Goal: Task Accomplishment & Management: Use online tool/utility

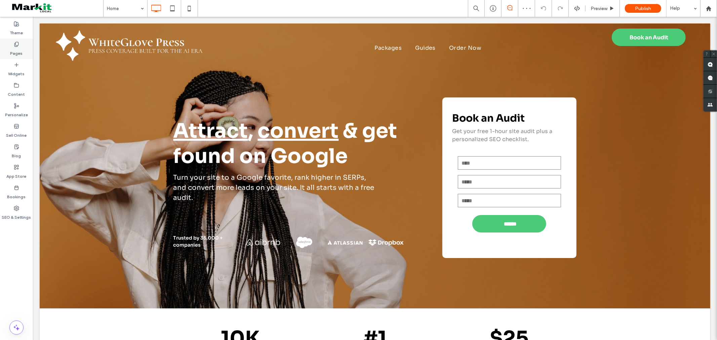
click at [19, 49] on label "Pages" at bounding box center [16, 51] width 12 height 9
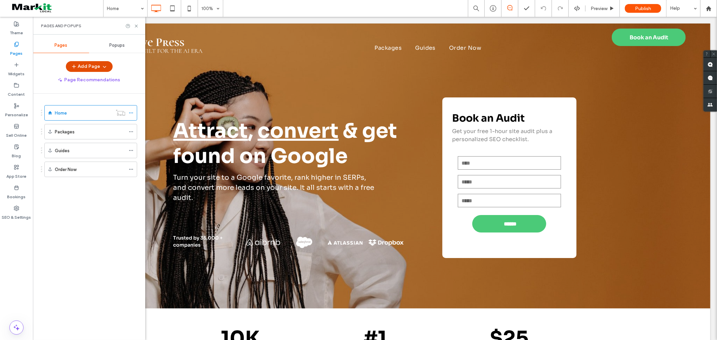
click at [83, 63] on button "Add Page" at bounding box center [89, 66] width 47 height 11
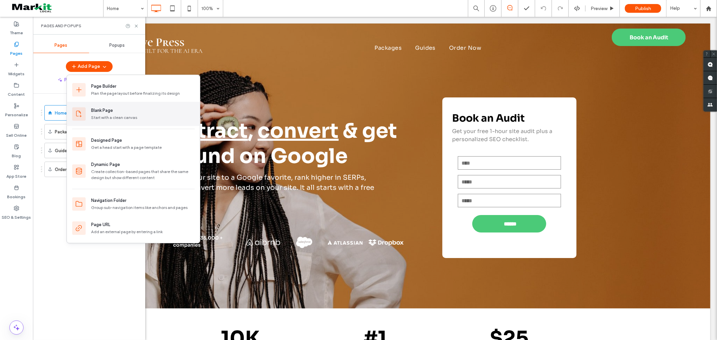
click at [96, 111] on div "Blank Page" at bounding box center [102, 110] width 22 height 7
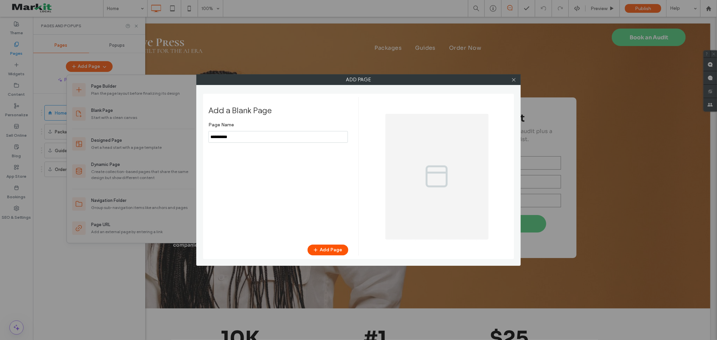
drag, startPoint x: 269, startPoint y: 137, endPoint x: 180, endPoint y: 137, distance: 88.7
click at [180, 137] on div "Add Page Add a Blank Page Page Name Add Page" at bounding box center [358, 170] width 717 height 340
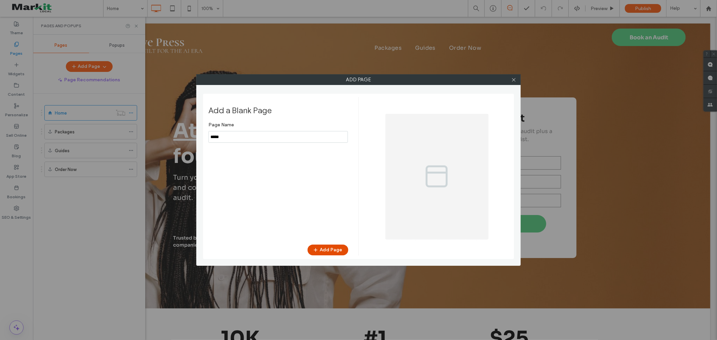
type input "*****"
click at [336, 248] on button "Add Page" at bounding box center [328, 250] width 41 height 11
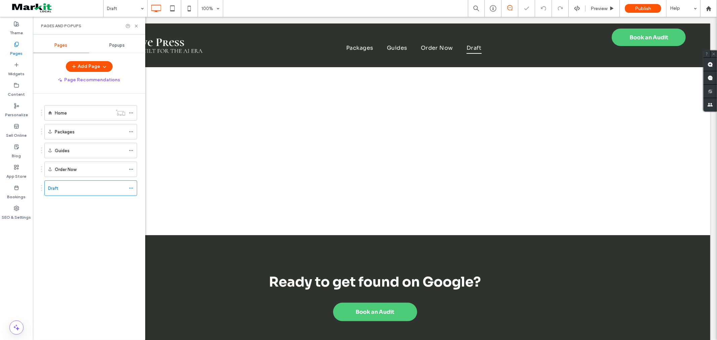
click at [176, 66] on div "Click To Paste Packages Guides Order Now Draft Click To Paste Book an Audit Cli…" at bounding box center [374, 45] width 671 height 44
click at [137, 25] on use at bounding box center [136, 26] width 3 height 3
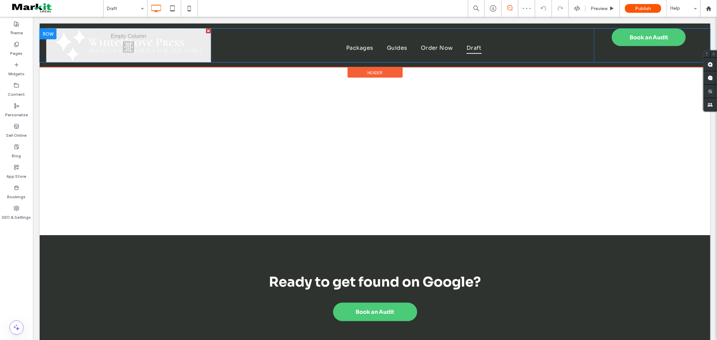
click at [127, 47] on div "Click To Paste" at bounding box center [128, 45] width 164 height 34
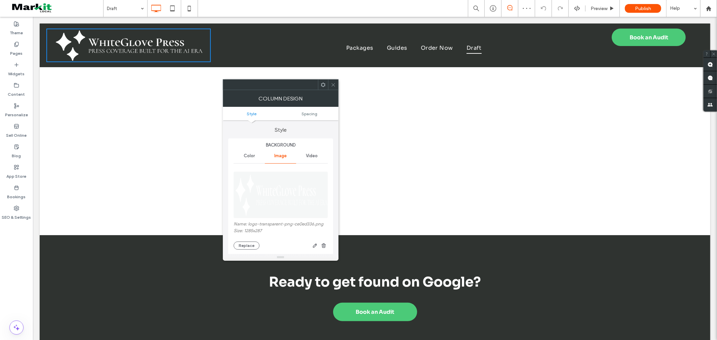
click at [127, 47] on div "Click To Paste" at bounding box center [128, 45] width 164 height 34
click at [243, 247] on button "Replace" at bounding box center [247, 246] width 26 height 8
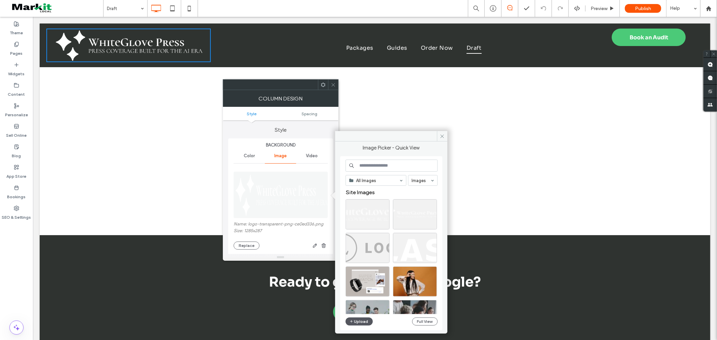
click at [361, 321] on button "Upload" at bounding box center [360, 322] width 28 height 8
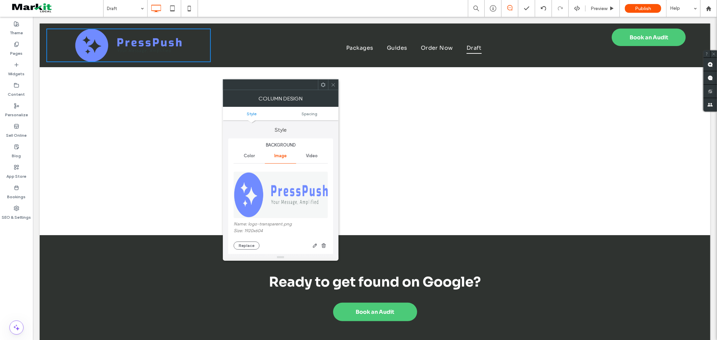
click at [334, 83] on icon at bounding box center [333, 84] width 5 height 5
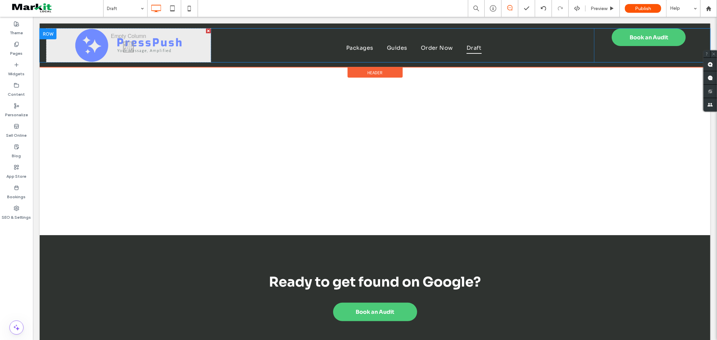
click at [45, 30] on div at bounding box center [47, 33] width 17 height 11
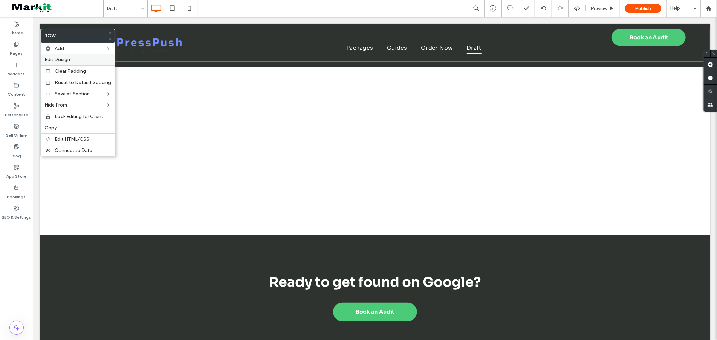
click at [75, 59] on label "Edit Design" at bounding box center [78, 60] width 66 height 6
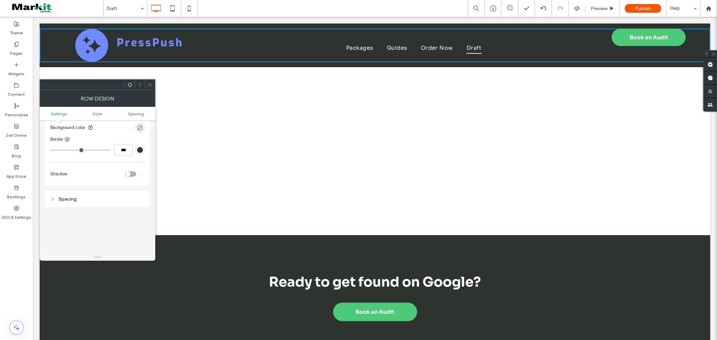
scroll to position [112, 0]
click at [141, 139] on div "rgb(51, 51, 51)" at bounding box center [140, 141] width 6 height 6
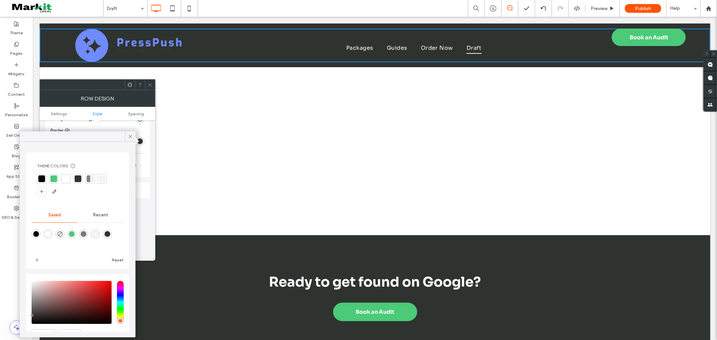
click at [67, 177] on div at bounding box center [66, 178] width 7 height 7
type input "*"
type input "***"
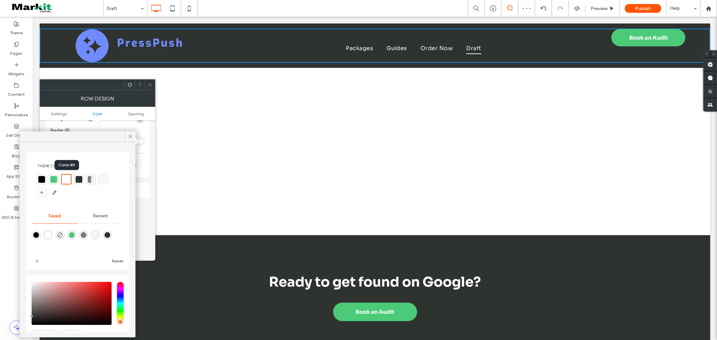
click at [63, 178] on div at bounding box center [67, 179] width 8 height 8
click at [50, 236] on div "rgba(255,255,255,1)" at bounding box center [48, 235] width 6 height 6
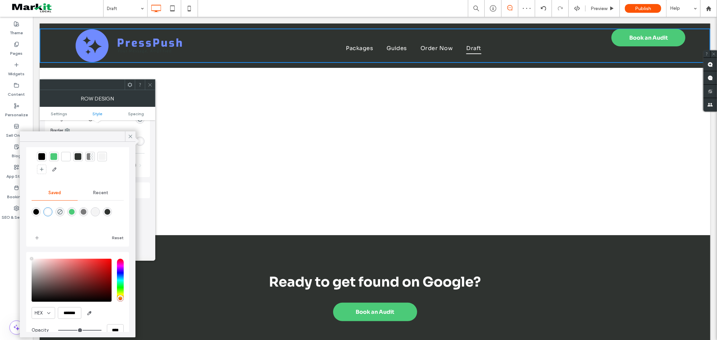
scroll to position [35, 0]
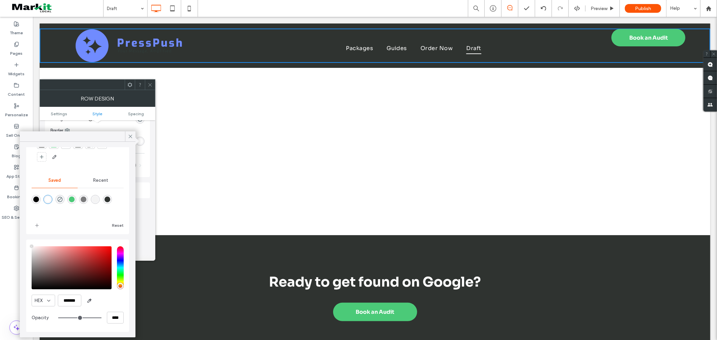
click at [34, 247] on div "saturation and value" at bounding box center [72, 267] width 80 height 43
type input "*******"
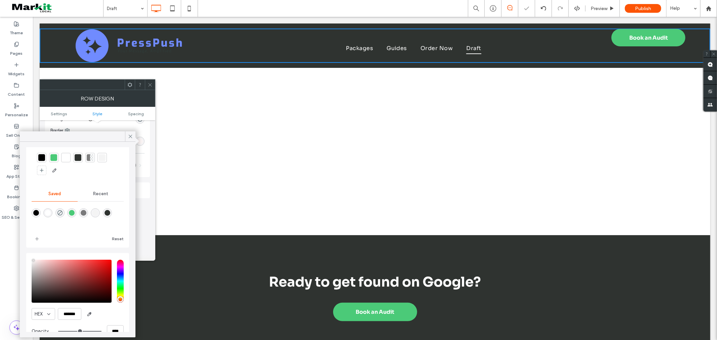
scroll to position [0, 0]
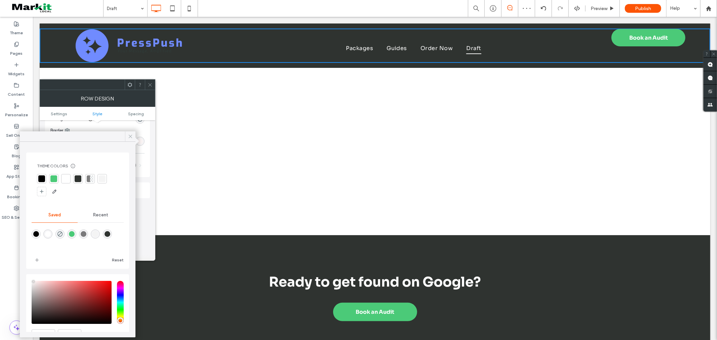
click at [131, 136] on use at bounding box center [130, 136] width 3 height 3
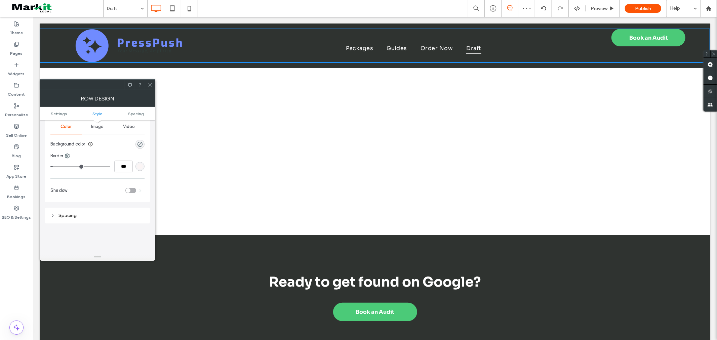
scroll to position [37, 0]
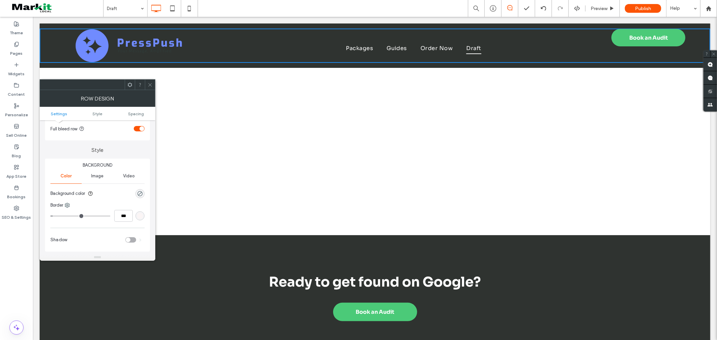
click at [139, 217] on div "rgba(251, 245, 245, 1)" at bounding box center [140, 216] width 6 height 6
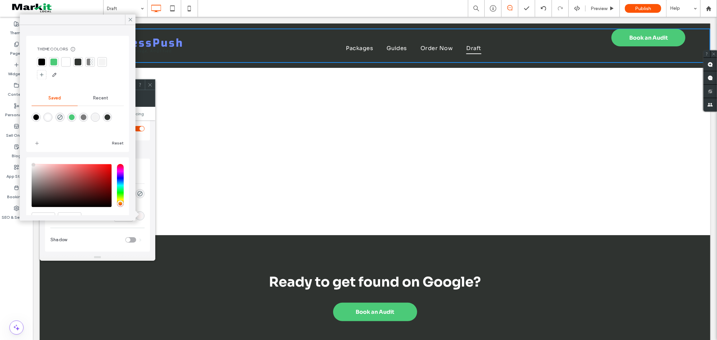
click at [48, 118] on div "rgba(255,255,255,1)" at bounding box center [48, 117] width 6 height 6
type input "*******"
click at [66, 62] on div at bounding box center [67, 62] width 8 height 8
click at [109, 238] on label "Shadow" at bounding box center [87, 239] width 75 height 13
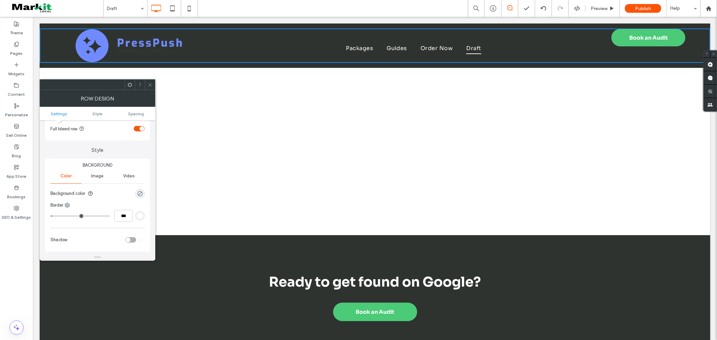
click at [47, 23] on body "Click To Paste Row Packages Guides Order Now Draft Click To Paste Follow Us 10 …" at bounding box center [375, 257] width 684 height 483
click at [150, 84] on use at bounding box center [149, 84] width 3 height 3
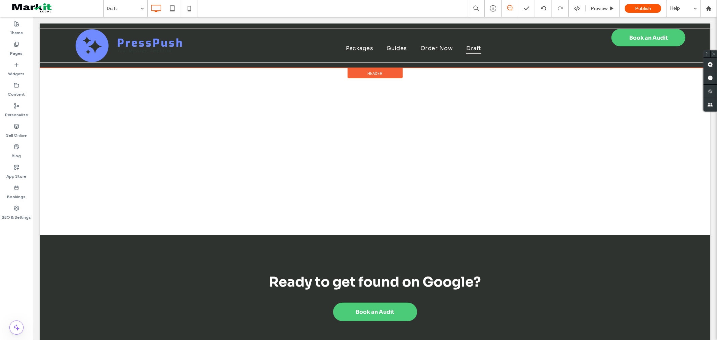
click at [44, 66] on div "Click To Paste Packages Guides Order Now Draft Click To Paste Book an Audit Cli…" at bounding box center [374, 45] width 671 height 44
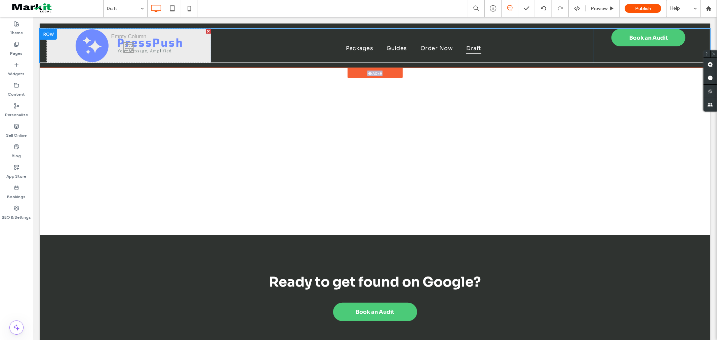
click at [662, 53] on div "Book an Audit Click To Paste" at bounding box center [648, 46] width 110 height 34
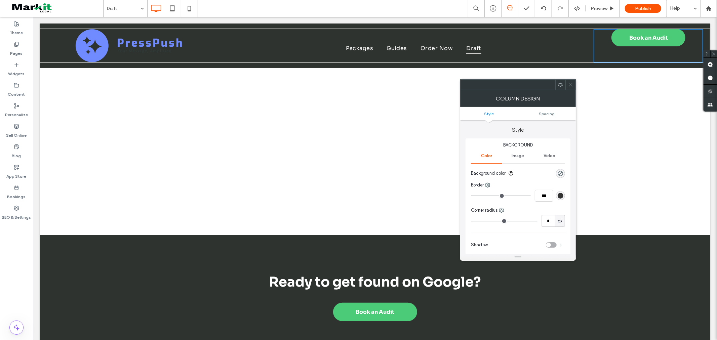
click at [591, 64] on div "Click To Paste Packages Guides Order Now Draft Click To Paste Book an Audit Cli…" at bounding box center [374, 45] width 671 height 44
click at [45, 25] on div "Click To Paste Packages Guides Order Now Draft Click To Paste Book an Audit Cli…" at bounding box center [374, 45] width 671 height 44
click at [158, 46] on div "Click To Paste" at bounding box center [128, 46] width 164 height 34
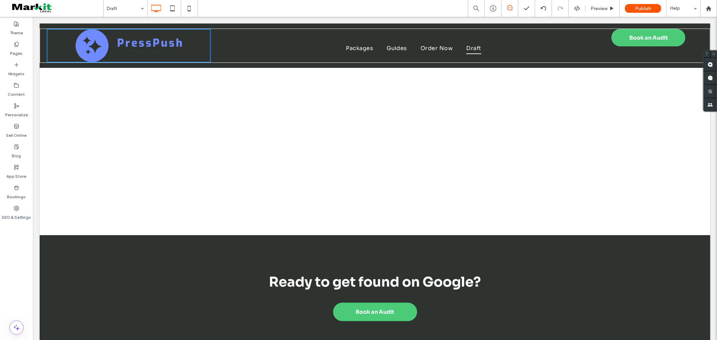
drag, startPoint x: 139, startPoint y: 130, endPoint x: 166, endPoint y: 137, distance: 27.3
click at [140, 130] on div "Click To Paste Row + Add Section" at bounding box center [374, 151] width 671 height 168
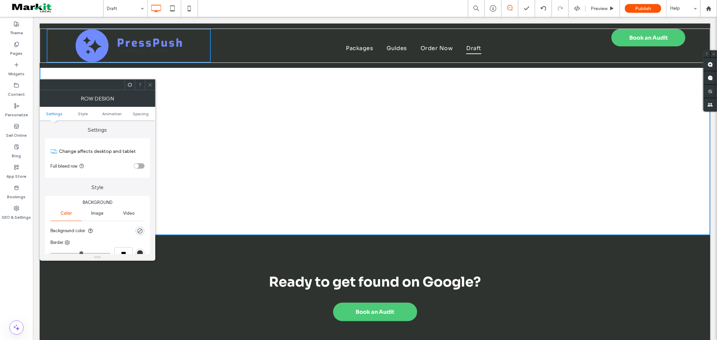
click at [50, 43] on div "Click To Paste" at bounding box center [128, 46] width 164 height 34
click at [44, 31] on div "Click To Paste Packages Guides Order Now Draft Click To Paste Book an Audit Cli…" at bounding box center [374, 45] width 671 height 34
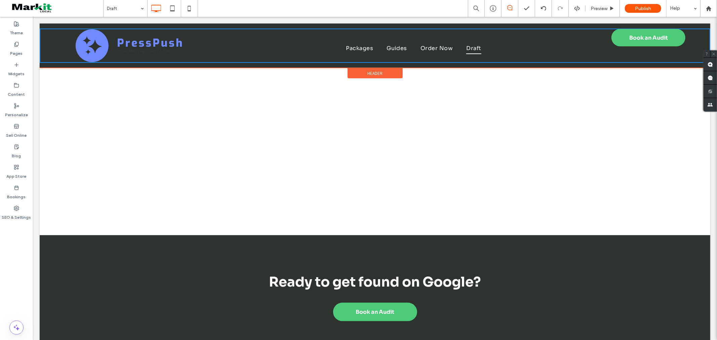
click at [46, 27] on div "Click To Paste Packages Guides Order Now Draft Click To Paste Book an Audit Cli…" at bounding box center [374, 45] width 671 height 44
click at [46, 25] on div "Click To Paste Packages Guides Order Now Draft Click To Paste Book an Audit Cli…" at bounding box center [374, 45] width 671 height 44
click at [367, 71] on span "Header" at bounding box center [374, 73] width 15 height 6
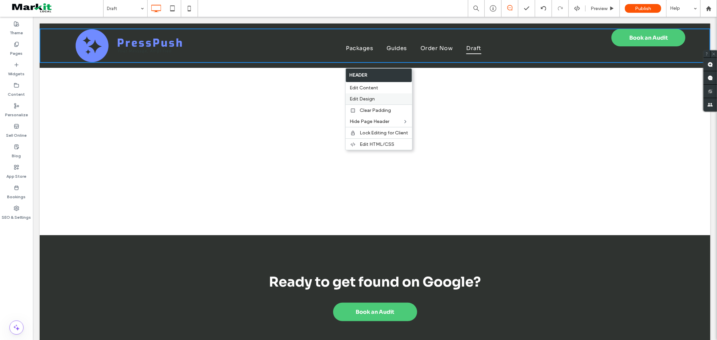
click at [370, 96] on span "Edit Design" at bounding box center [362, 99] width 25 height 6
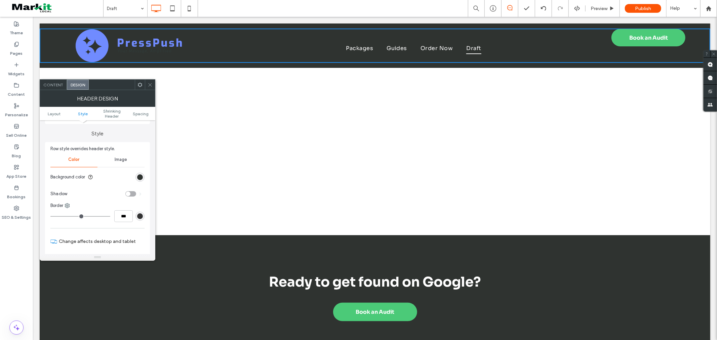
scroll to position [75, 0]
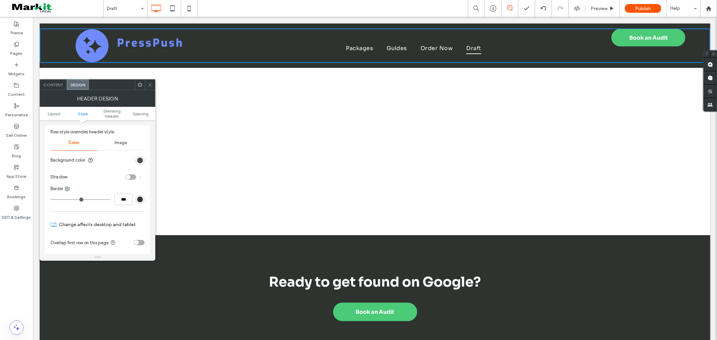
click at [143, 161] on div "rgb(47, 51, 48)" at bounding box center [140, 161] width 6 height 6
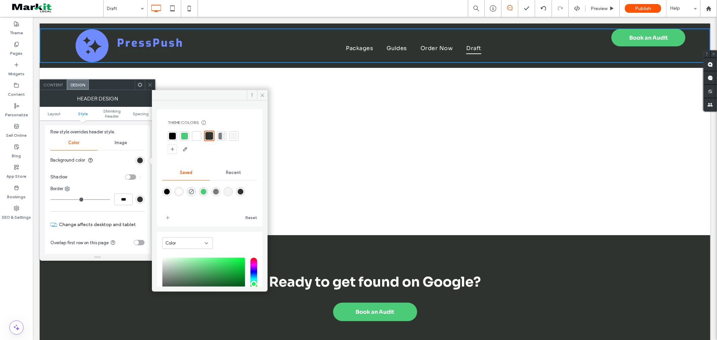
click at [175, 195] on div "rgba(255,255,255,1)" at bounding box center [178, 191] width 9 height 9
type input "*******"
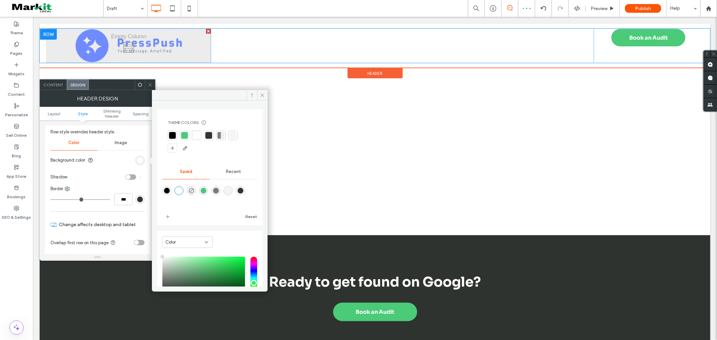
click at [194, 47] on div "Click To Paste" at bounding box center [128, 46] width 164 height 34
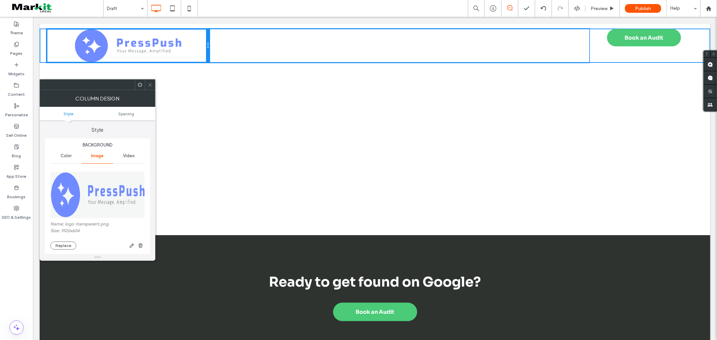
drag, startPoint x: 207, startPoint y: 51, endPoint x: 211, endPoint y: 76, distance: 24.9
click at [186, 55] on div "Click To Paste" at bounding box center [127, 46] width 163 height 34
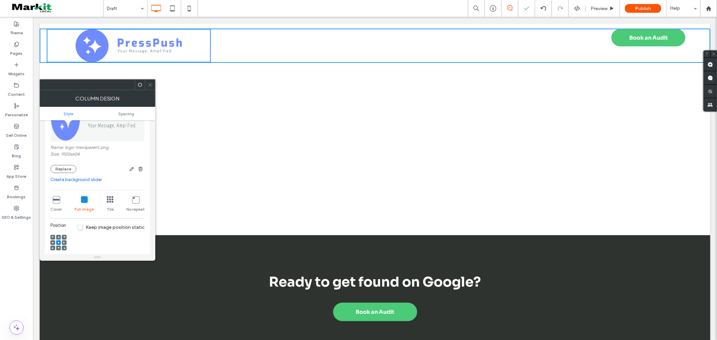
scroll to position [112, 0]
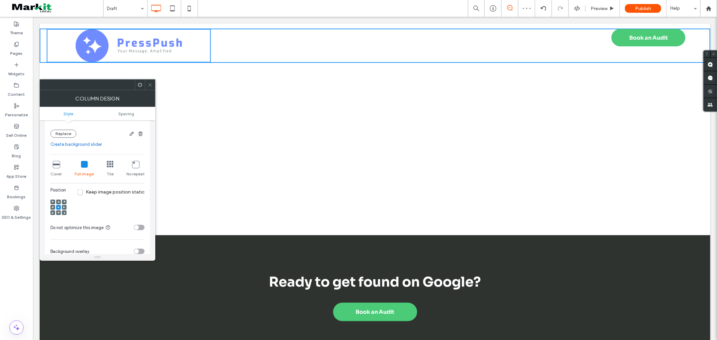
click at [135, 228] on div "toggle" at bounding box center [136, 227] width 5 height 5
click at [140, 227] on div "toggle" at bounding box center [141, 227] width 5 height 5
click at [140, 226] on div "toggle" at bounding box center [139, 227] width 11 height 5
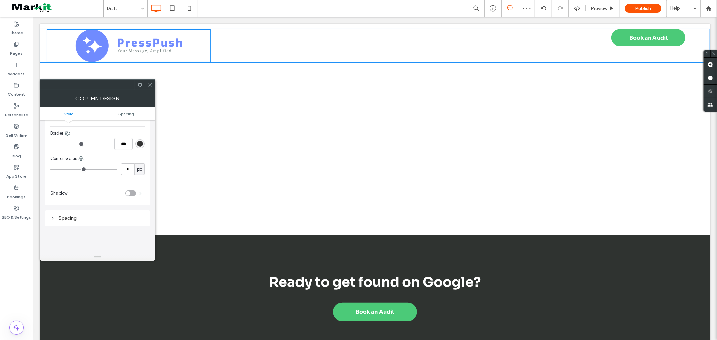
scroll to position [298, 0]
click at [92, 167] on div "Spacing" at bounding box center [97, 169] width 94 height 6
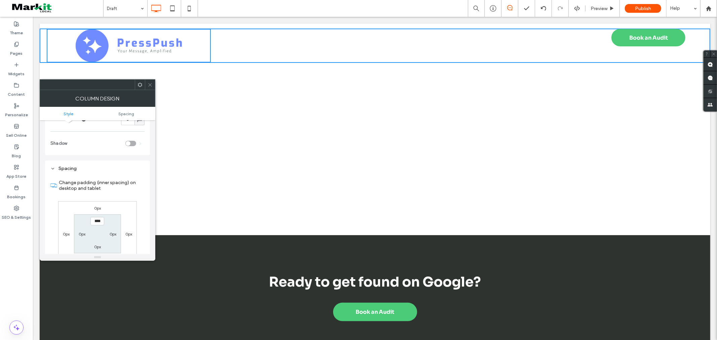
scroll to position [336, 0]
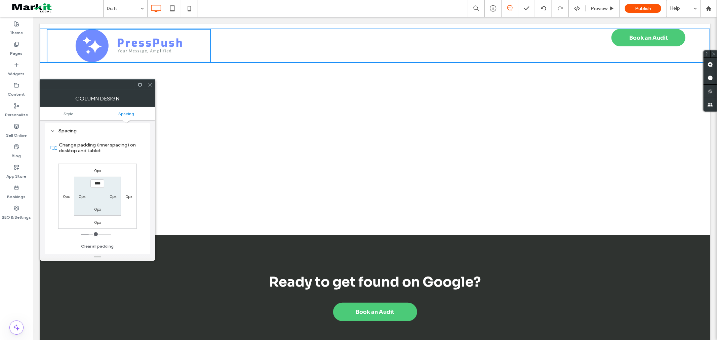
click at [133, 45] on div "Click To Paste" at bounding box center [128, 46] width 164 height 34
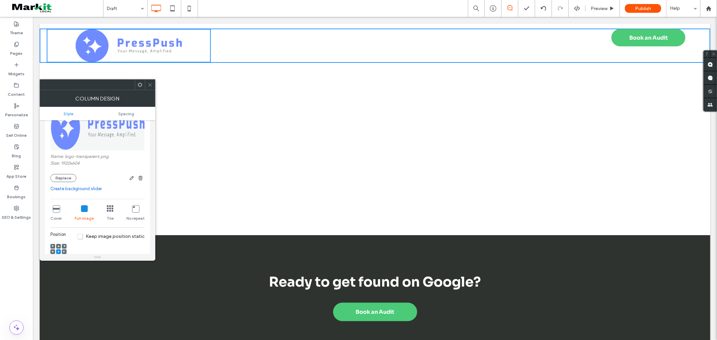
scroll to position [0, 0]
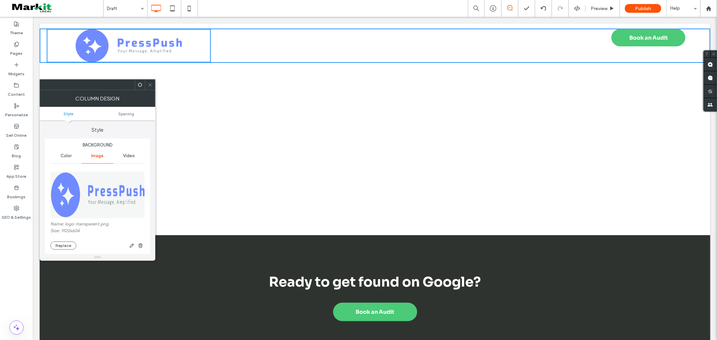
click at [82, 207] on img at bounding box center [97, 195] width 95 height 46
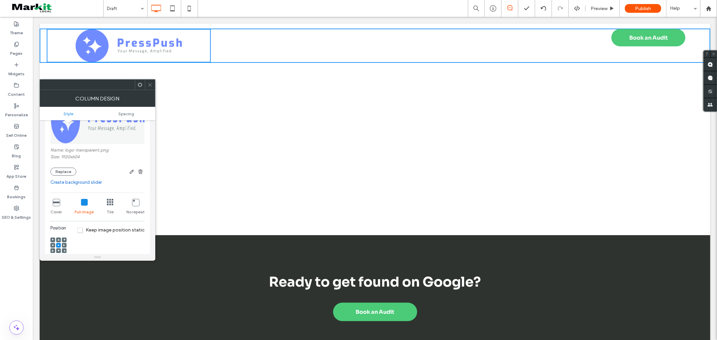
scroll to position [75, 0]
click at [132, 172] on use "button" at bounding box center [132, 171] width 4 height 4
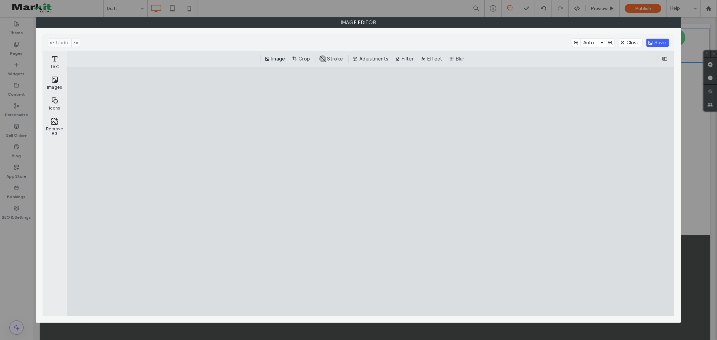
click at [664, 40] on button "Save" at bounding box center [657, 43] width 23 height 8
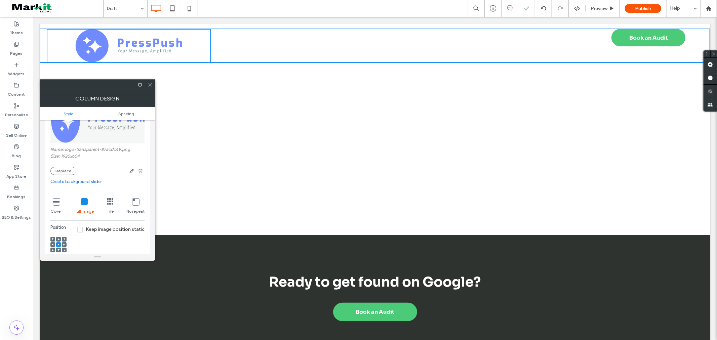
click at [365, 41] on nav "Packages Guides Order Now Draft" at bounding box center [401, 43] width 375 height 25
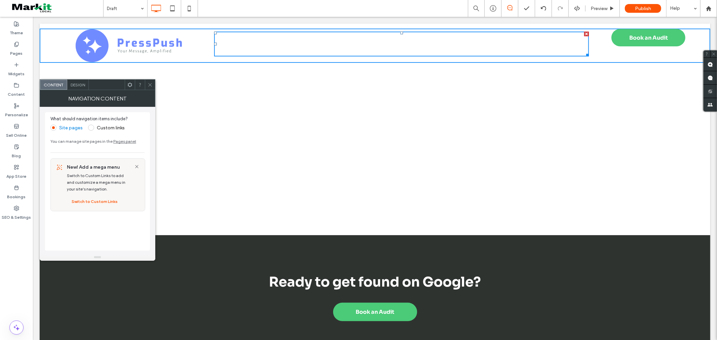
click at [152, 85] on icon at bounding box center [150, 84] width 5 height 5
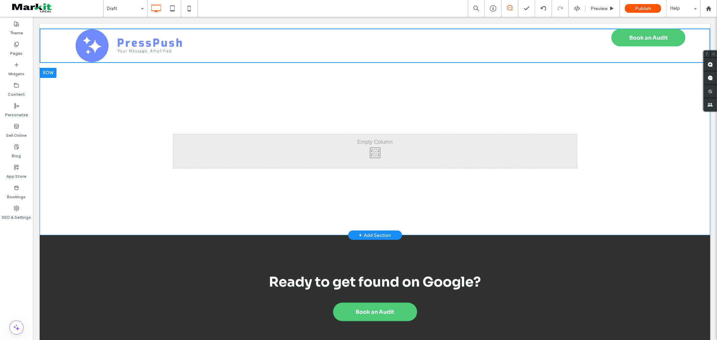
click at [356, 107] on div "Click To Paste Row + Add Section" at bounding box center [374, 151] width 671 height 168
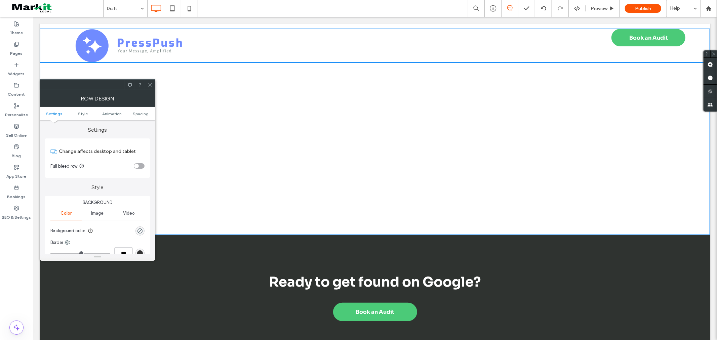
click at [152, 83] on icon at bounding box center [150, 84] width 5 height 5
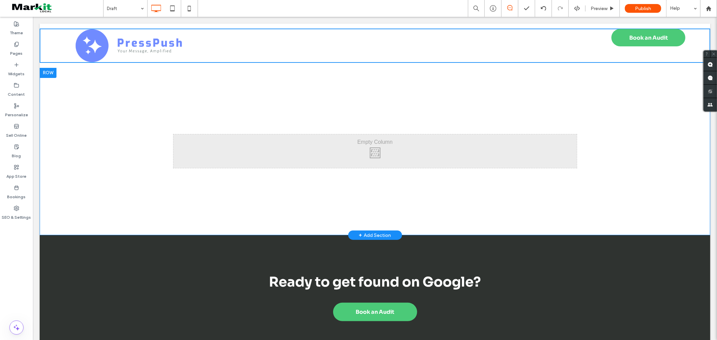
click at [388, 154] on div "Click To Paste" at bounding box center [374, 151] width 403 height 34
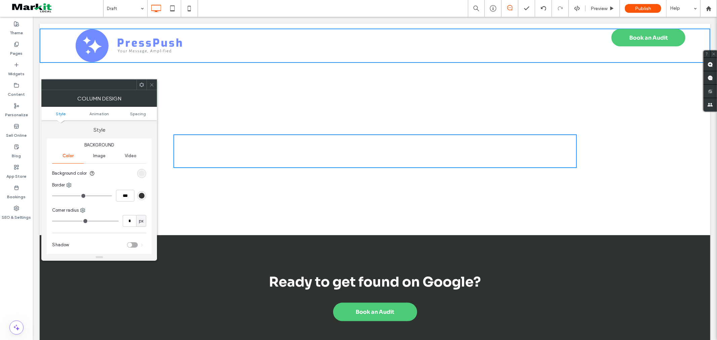
click at [153, 82] on icon at bounding box center [151, 84] width 5 height 5
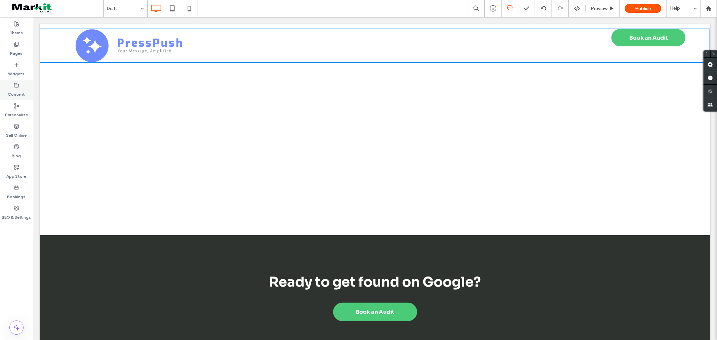
click at [14, 92] on label "Content" at bounding box center [16, 92] width 17 height 9
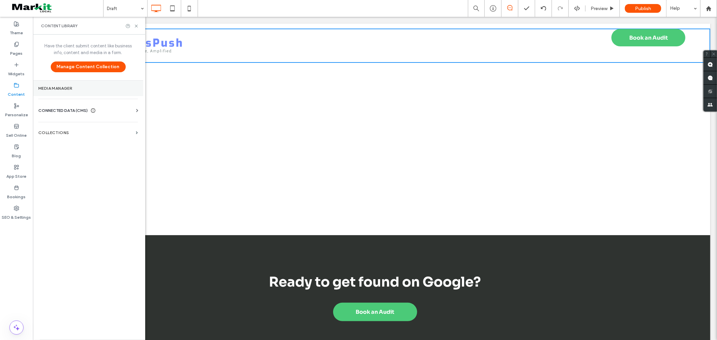
click at [70, 92] on section "Media Manager" at bounding box center [88, 88] width 110 height 15
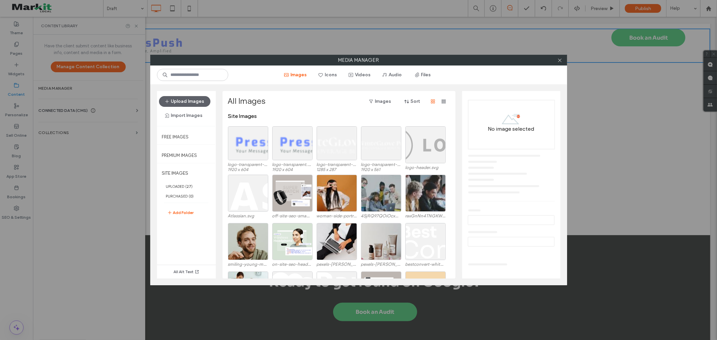
click at [44, 97] on div "Media Manager Images Icons Videos Audio Files Upload Images Import Images Free …" at bounding box center [358, 170] width 717 height 340
click at [13, 55] on div "Media Manager Images Icons Videos Audio Files Upload Images Import Images Free …" at bounding box center [358, 170] width 717 height 340
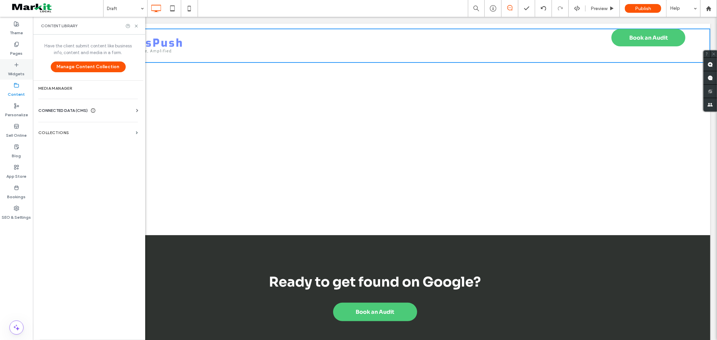
click at [13, 68] on label "Widgets" at bounding box center [16, 72] width 16 height 9
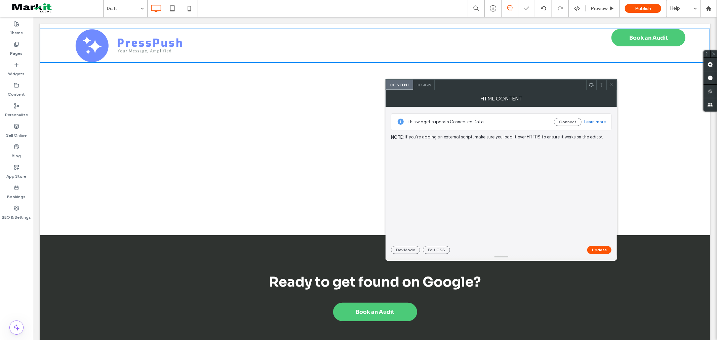
click at [16, 66] on use at bounding box center [16, 64] width 3 height 3
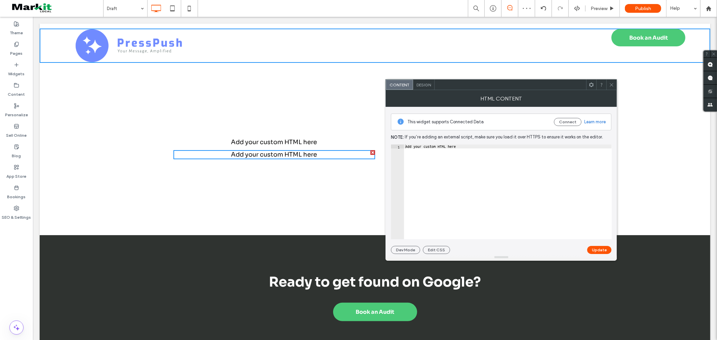
click at [285, 142] on div "Add your custom HTML here" at bounding box center [274, 141] width 202 height 9
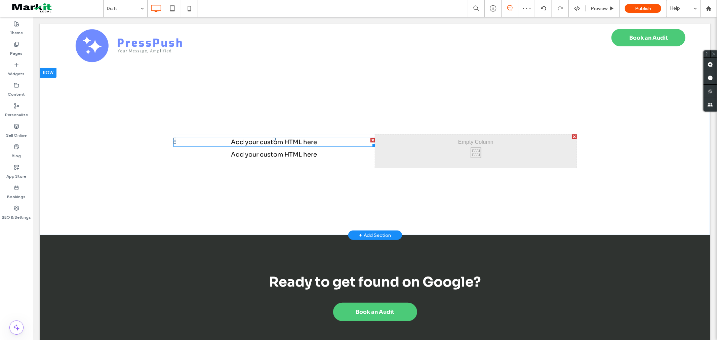
click at [370, 139] on div at bounding box center [372, 139] width 5 height 5
click at [370, 142] on div at bounding box center [372, 144] width 5 height 5
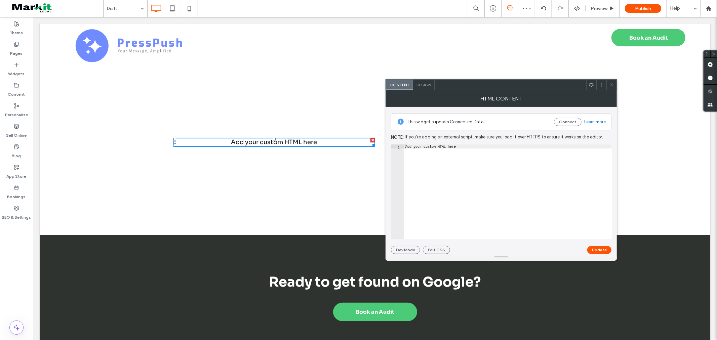
click at [370, 139] on div at bounding box center [372, 139] width 5 height 5
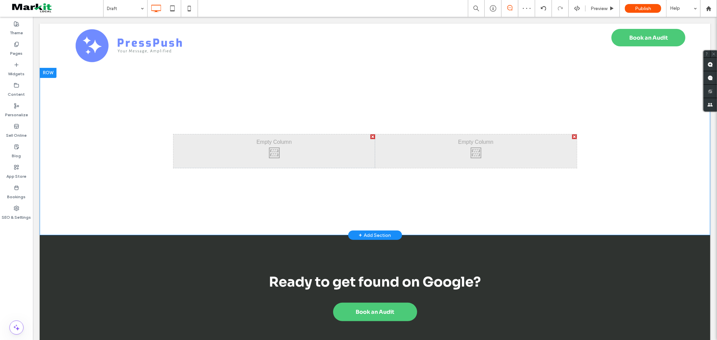
click at [370, 137] on div at bounding box center [372, 136] width 5 height 5
click at [15, 70] on label "Widgets" at bounding box center [16, 72] width 16 height 9
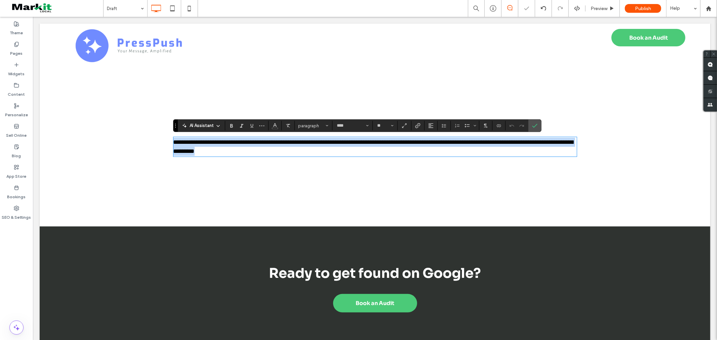
click at [309, 148] on p "**********" at bounding box center [374, 146] width 403 height 18
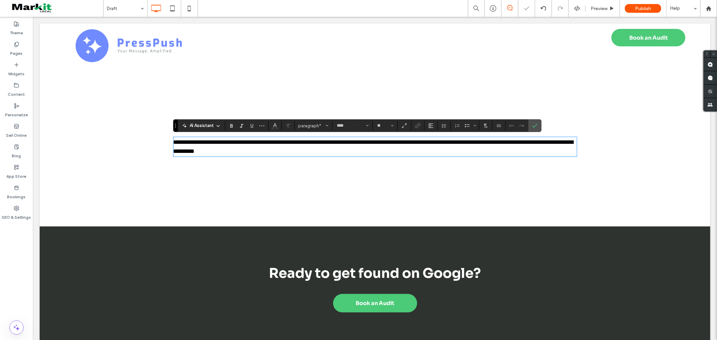
click at [327, 153] on p "**********" at bounding box center [374, 146] width 403 height 18
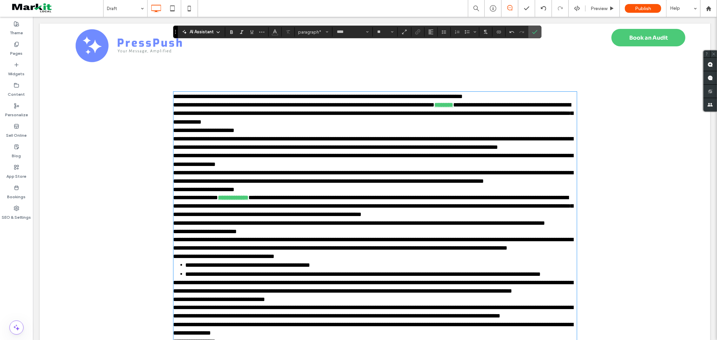
scroll to position [0, 0]
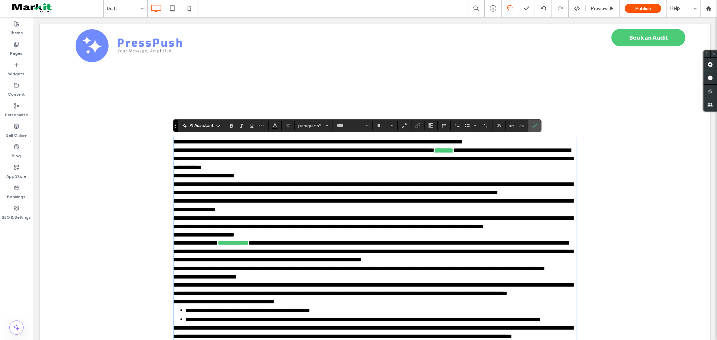
click at [310, 139] on span "**********" at bounding box center [317, 141] width 289 height 6
click at [326, 161] on span "**********" at bounding box center [373, 158] width 400 height 23
click at [303, 174] on p "**********" at bounding box center [374, 175] width 403 height 8
click at [173, 150] on span "**********" at bounding box center [303, 150] width 261 height 6
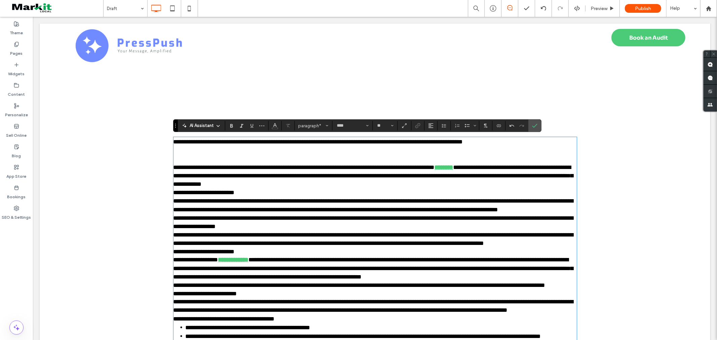
click at [255, 191] on p "**********" at bounding box center [374, 192] width 403 height 8
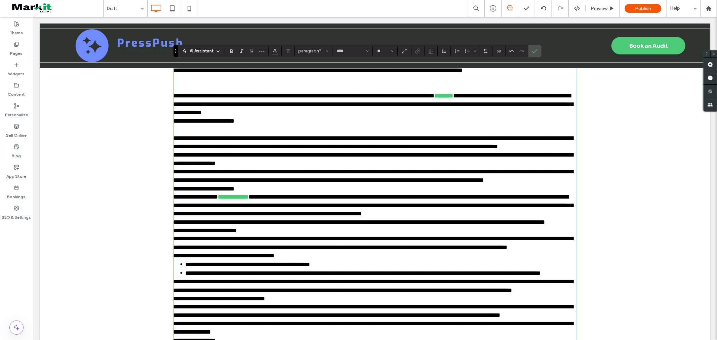
scroll to position [75, 0]
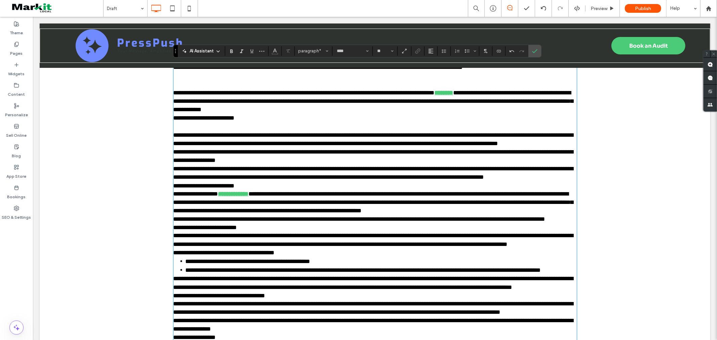
click at [367, 148] on p "**********" at bounding box center [374, 139] width 403 height 17
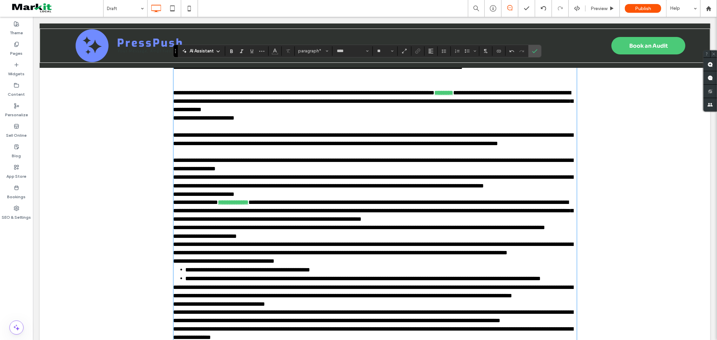
click at [273, 198] on p "**********" at bounding box center [374, 194] width 403 height 8
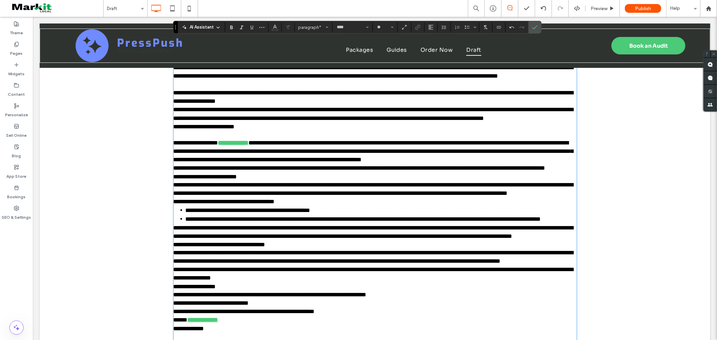
scroll to position [149, 0]
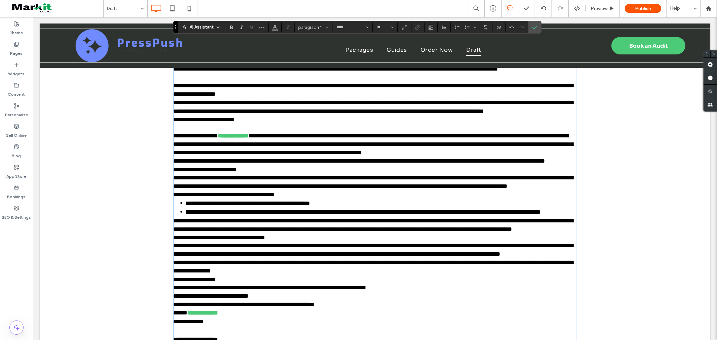
click at [269, 165] on p "**********" at bounding box center [374, 161] width 403 height 8
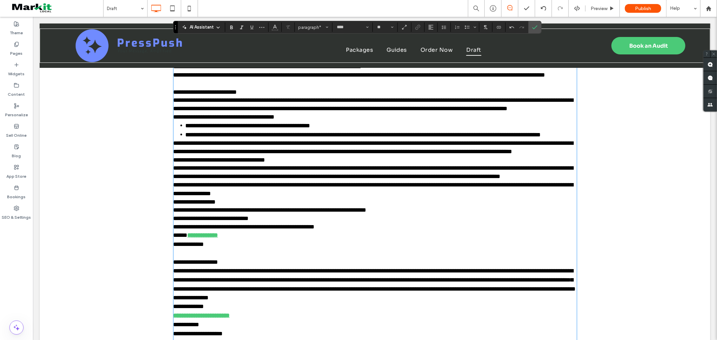
scroll to position [261, 0]
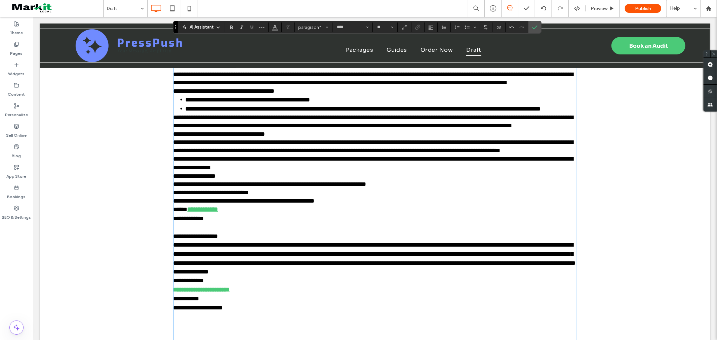
click at [304, 138] on p "**********" at bounding box center [374, 134] width 403 height 8
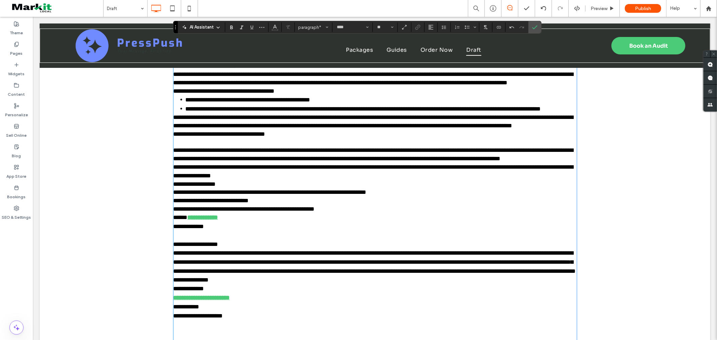
click at [239, 188] on p "**********" at bounding box center [374, 184] width 403 height 8
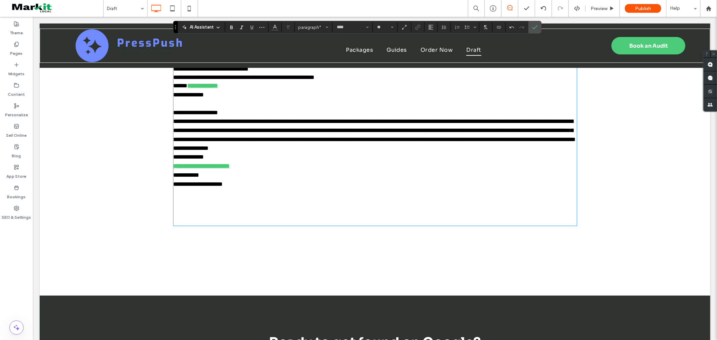
scroll to position [448, 0]
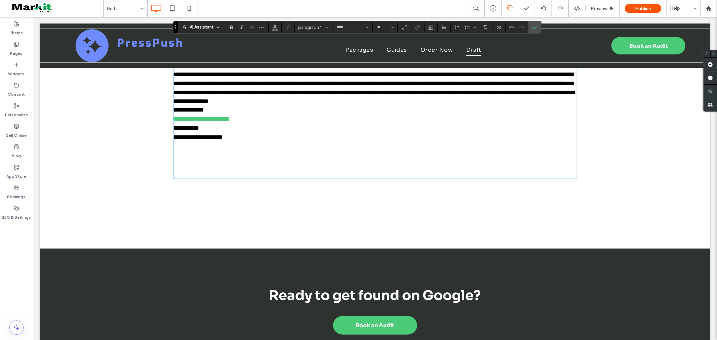
click at [296, 151] on p at bounding box center [374, 146] width 403 height 9
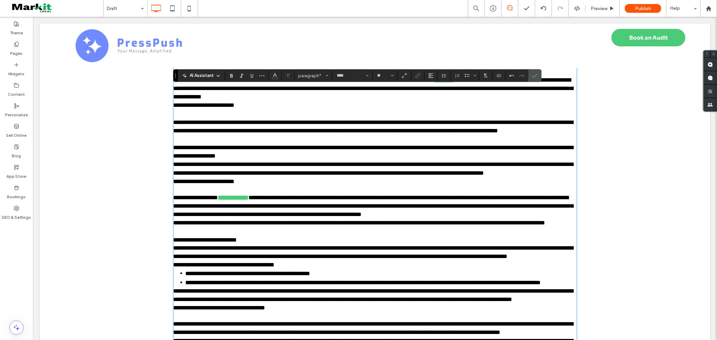
scroll to position [261, 0]
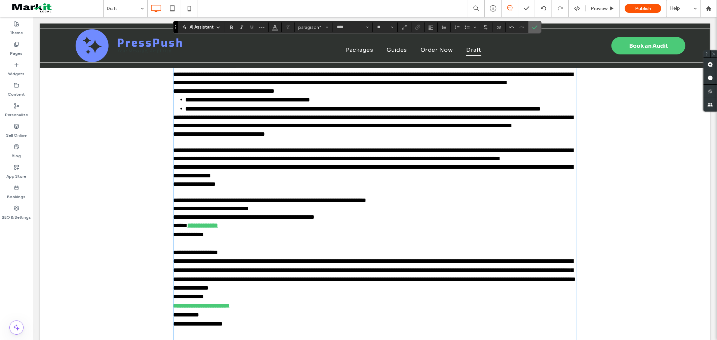
click at [540, 26] on label "Confirm" at bounding box center [535, 27] width 10 height 12
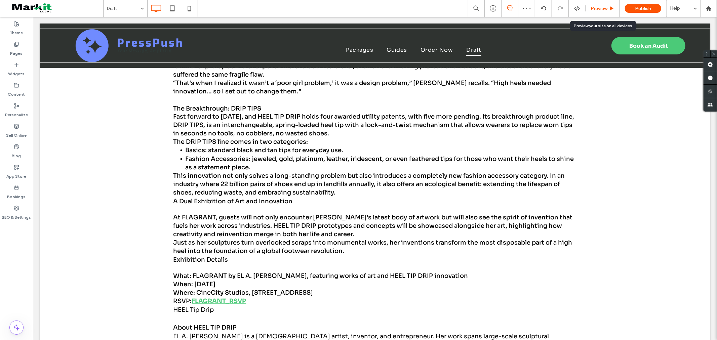
click at [603, 7] on span "Preview" at bounding box center [599, 9] width 17 height 6
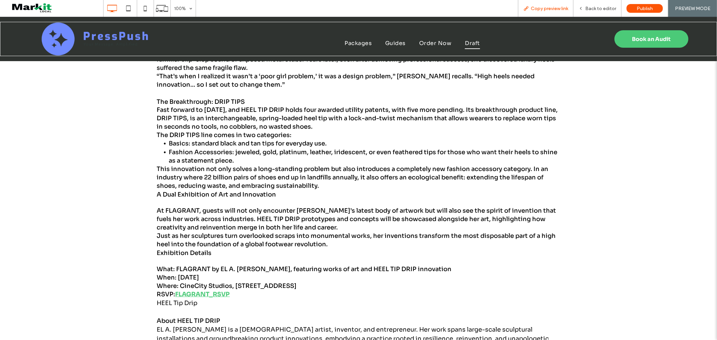
click at [546, 6] on span "Copy preview link" at bounding box center [549, 9] width 37 height 6
click at [610, 6] on span "Back to editor" at bounding box center [600, 9] width 31 height 6
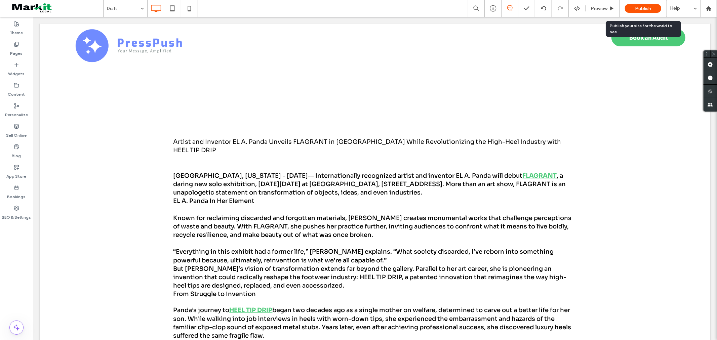
click at [648, 8] on span "Publish" at bounding box center [643, 9] width 16 height 6
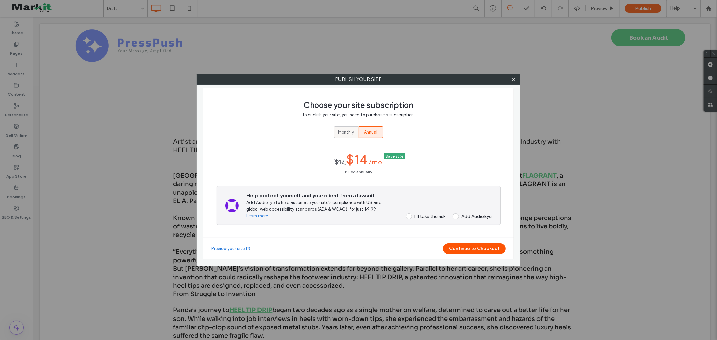
click at [350, 134] on span "Monthly" at bounding box center [346, 132] width 16 height 7
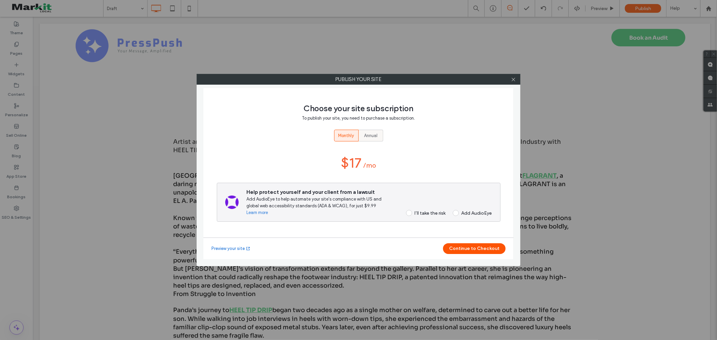
click at [370, 136] on span "Annual" at bounding box center [370, 135] width 13 height 7
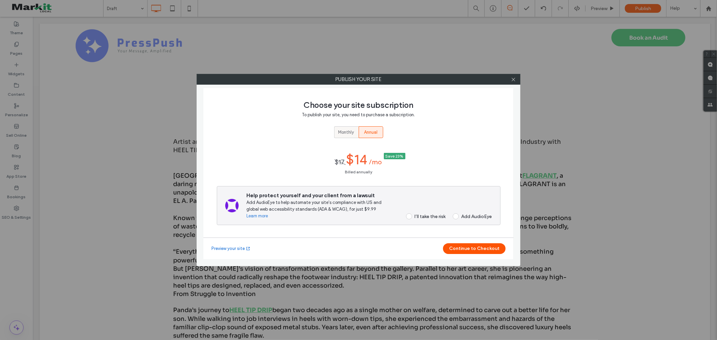
click at [352, 132] on span "Monthly" at bounding box center [346, 132] width 16 height 7
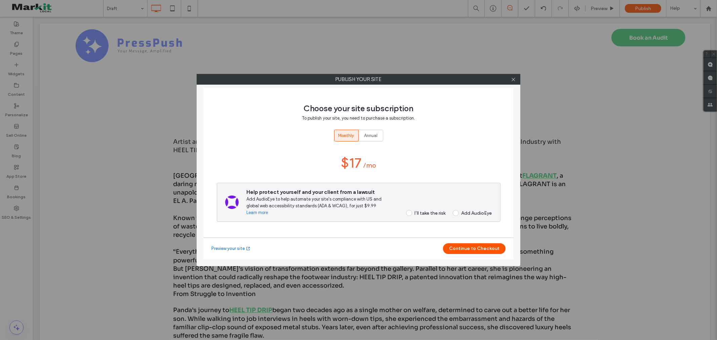
click at [468, 214] on div "Add AudioEye" at bounding box center [476, 213] width 31 height 6
click at [455, 216] on span at bounding box center [456, 213] width 6 height 6
click at [412, 216] on div "Help protect yourself and your client from a lawsuit Add AudioEye to help autom…" at bounding box center [359, 202] width 284 height 39
click at [412, 214] on label "I’ll take the risk" at bounding box center [424, 213] width 44 height 6
click at [480, 250] on button "Continue to Checkout" at bounding box center [474, 248] width 63 height 11
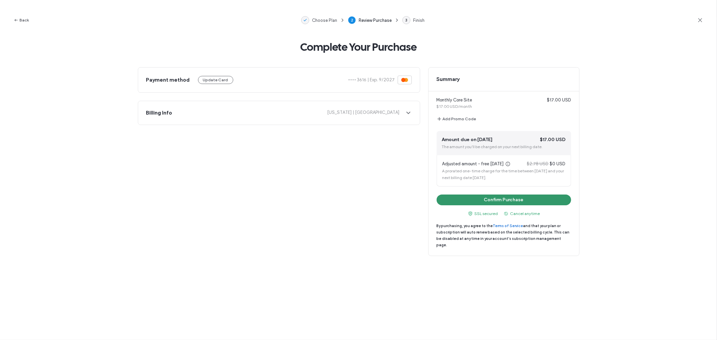
click at [476, 202] on button "Confirm Purchase" at bounding box center [504, 200] width 134 height 11
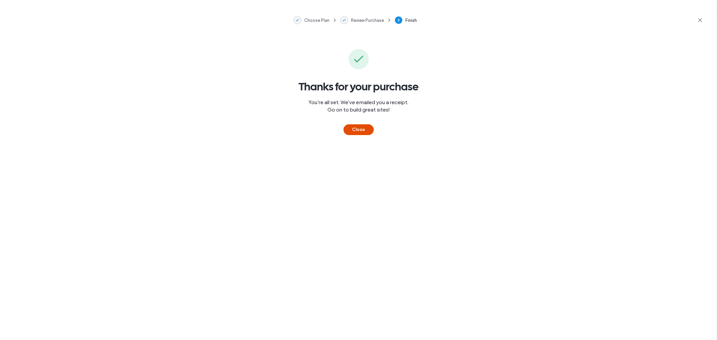
click at [353, 129] on button "Close" at bounding box center [359, 129] width 30 height 11
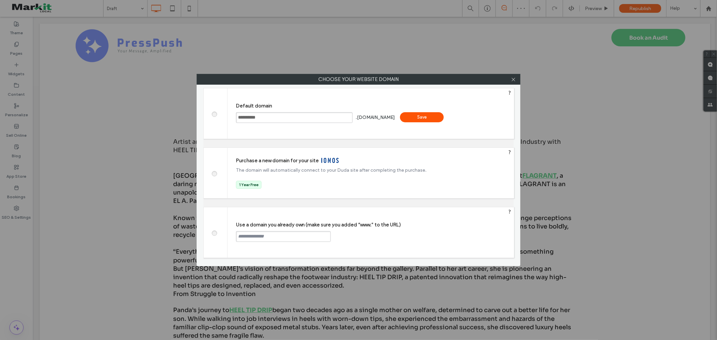
click at [276, 117] on input "**********" at bounding box center [294, 117] width 117 height 11
click at [317, 118] on input "**********" at bounding box center [294, 117] width 117 height 11
drag, startPoint x: 366, startPoint y: 118, endPoint x: 395, endPoint y: 121, distance: 29.1
click at [393, 120] on div "**********" at bounding box center [315, 118] width 159 height 14
click at [395, 122] on div "**********" at bounding box center [315, 118] width 159 height 14
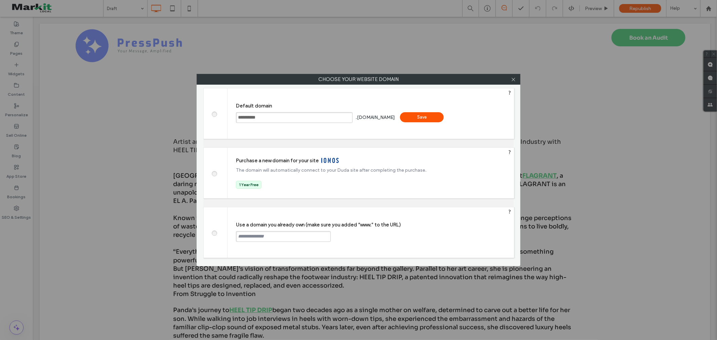
click at [436, 119] on div "Save" at bounding box center [422, 117] width 44 height 10
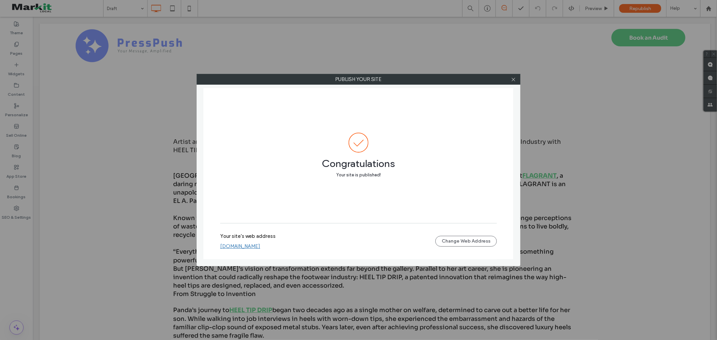
click at [284, 250] on div "Your site's web address [DOMAIN_NAME] Change Web Address" at bounding box center [358, 242] width 277 height 22
click at [260, 248] on link "[DOMAIN_NAME]" at bounding box center [240, 246] width 40 height 6
click at [378, 53] on div "Publish your site Congratulations Your site is published! Your site's web addre…" at bounding box center [358, 170] width 717 height 340
click at [514, 78] on icon at bounding box center [513, 79] width 5 height 5
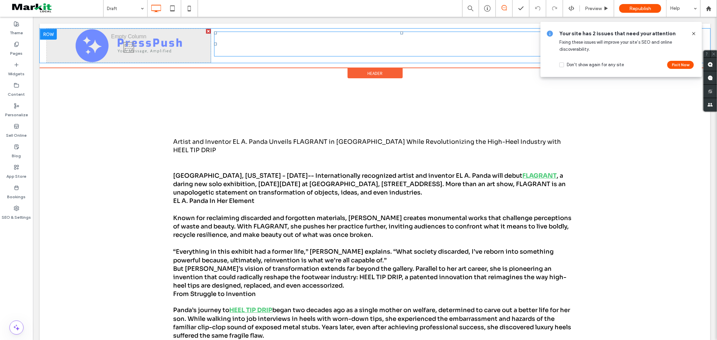
click at [415, 37] on nav "Packages Guides Order Now Draft" at bounding box center [401, 43] width 375 height 25
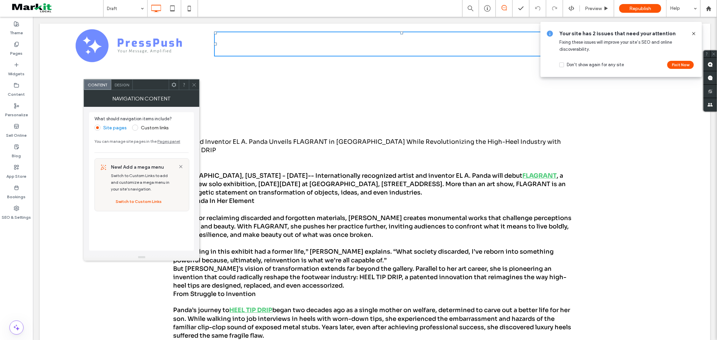
click at [126, 89] on div "Design" at bounding box center [122, 85] width 22 height 10
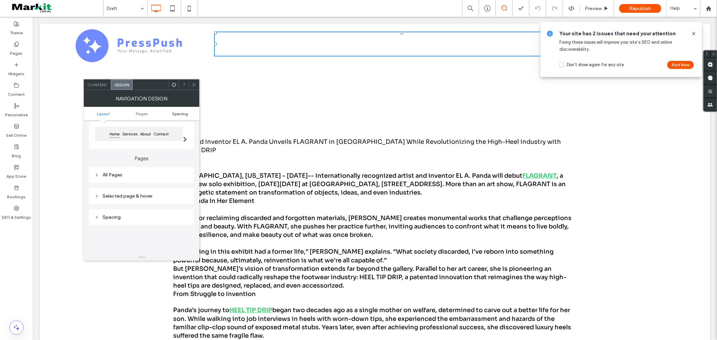
scroll to position [75, 0]
click at [177, 88] on div at bounding box center [174, 85] width 10 height 10
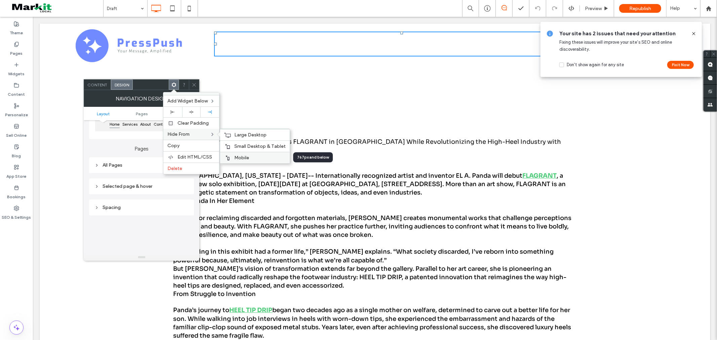
click at [249, 155] on label "Mobile" at bounding box center [259, 158] width 51 height 6
click at [250, 148] on span "Small Desktop & Tablet" at bounding box center [259, 147] width 51 height 6
click at [250, 139] on div "Large Desktop" at bounding box center [255, 134] width 70 height 11
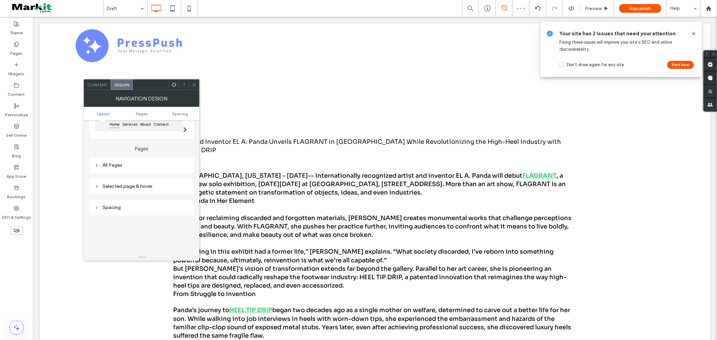
drag, startPoint x: 692, startPoint y: 32, endPoint x: 656, endPoint y: 17, distance: 38.3
click at [692, 32] on icon at bounding box center [693, 33] width 5 height 5
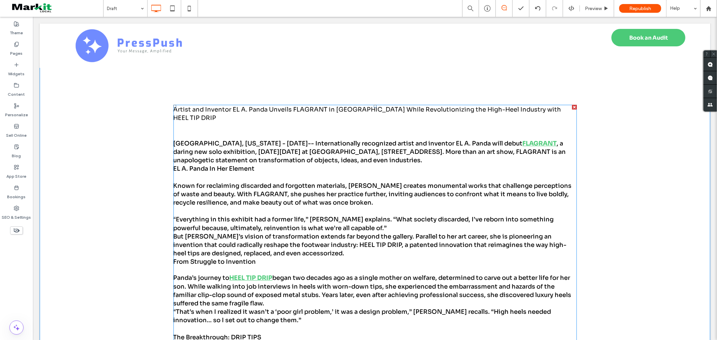
scroll to position [0, 0]
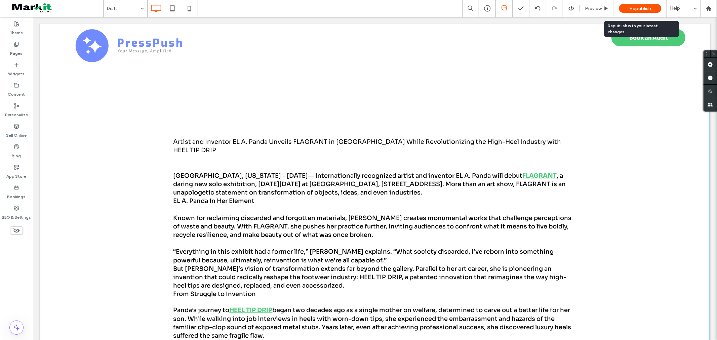
click at [643, 6] on span "Republish" at bounding box center [640, 9] width 22 height 6
